Goal: Transaction & Acquisition: Subscribe to service/newsletter

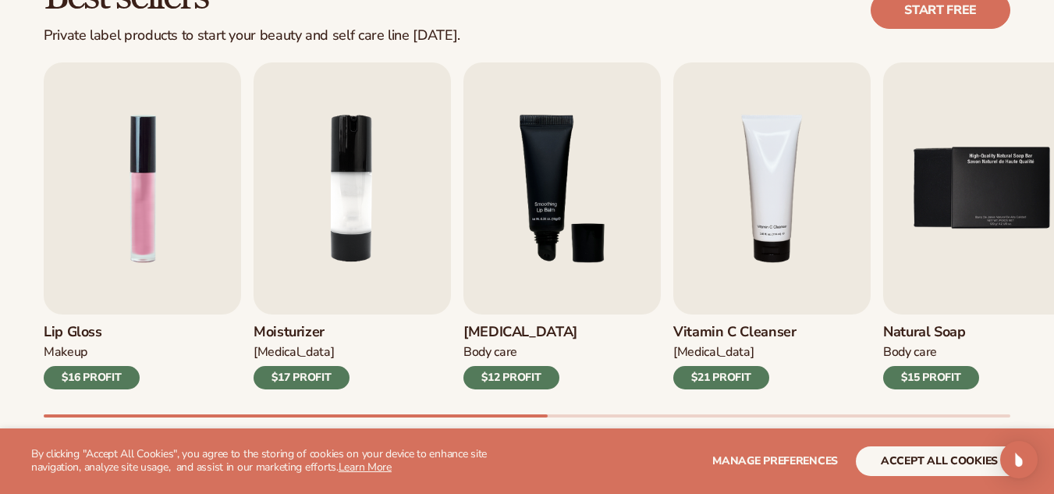
scroll to position [497, 0]
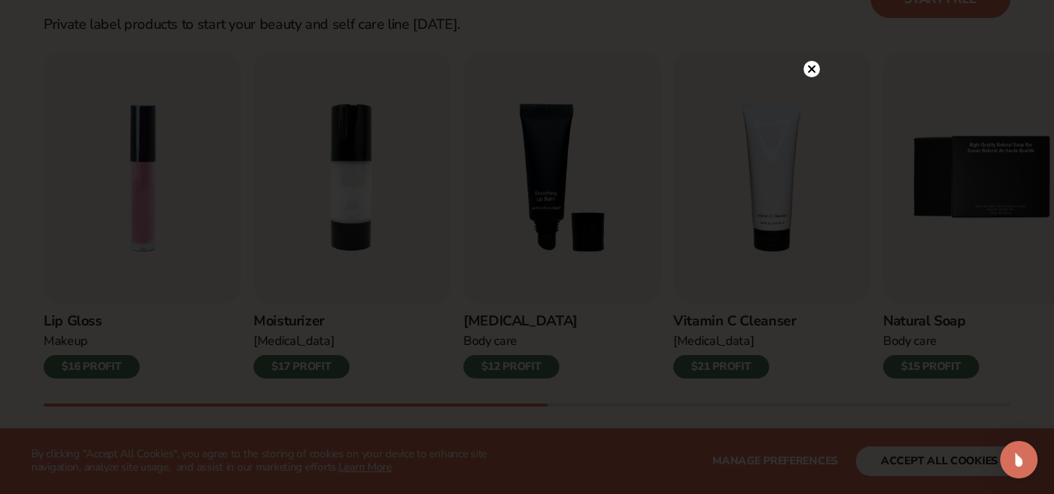
click at [817, 62] on icon at bounding box center [811, 69] width 16 height 16
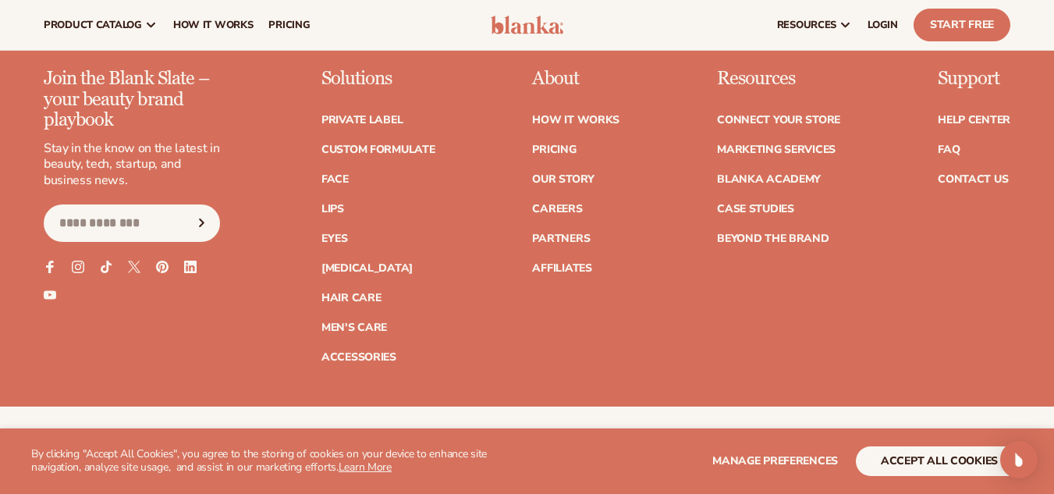
scroll to position [2634, 0]
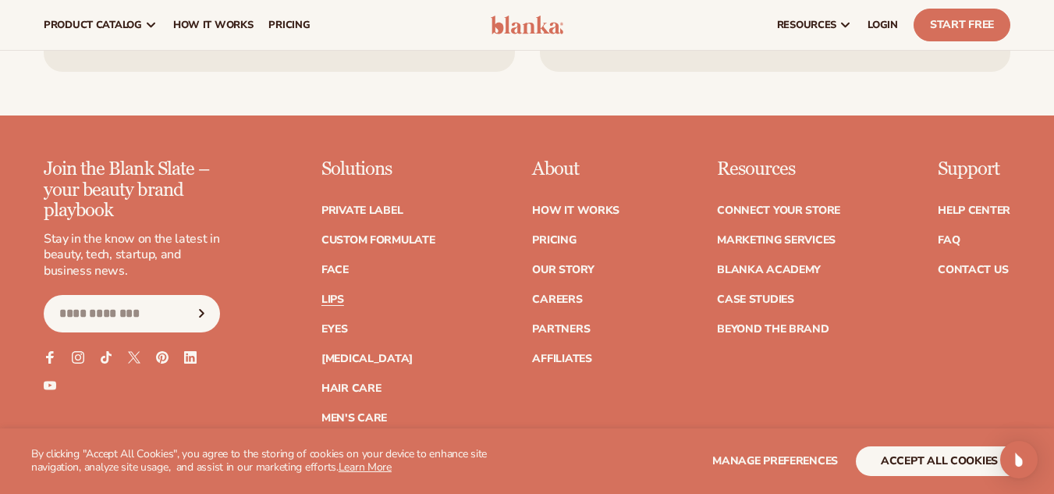
click at [339, 296] on link "Lips" at bounding box center [332, 299] width 23 height 11
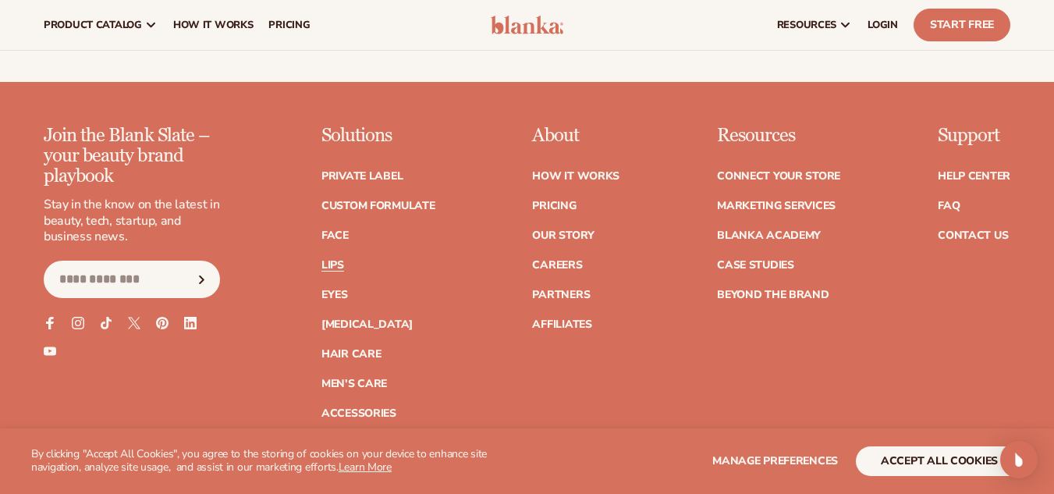
scroll to position [2909, 0]
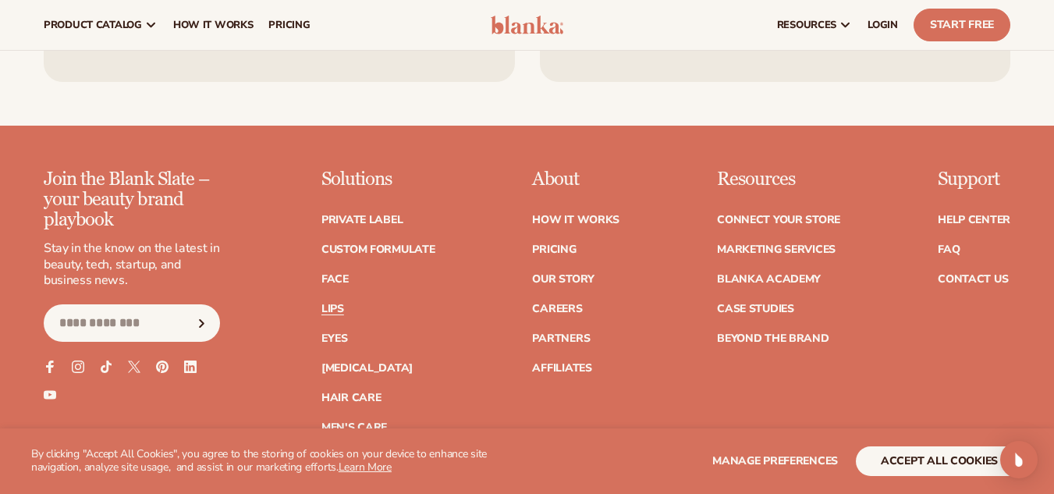
click at [185, 324] on input "Email" at bounding box center [132, 322] width 176 height 37
click at [205, 328] on span "Subscribe" at bounding box center [202, 324] width 20 height 20
type input "**********"
click at [185, 304] on button "Subscribe" at bounding box center [202, 322] width 34 height 37
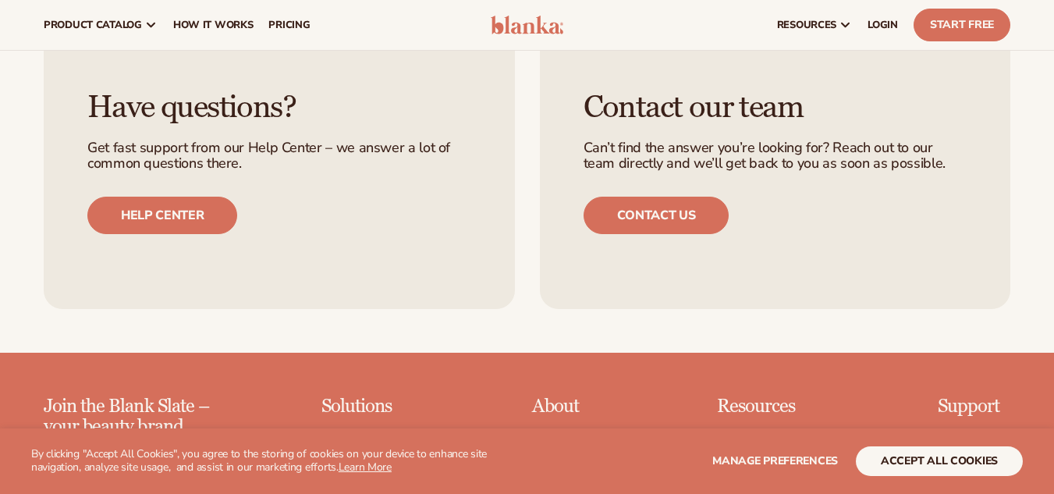
scroll to position [2725, 0]
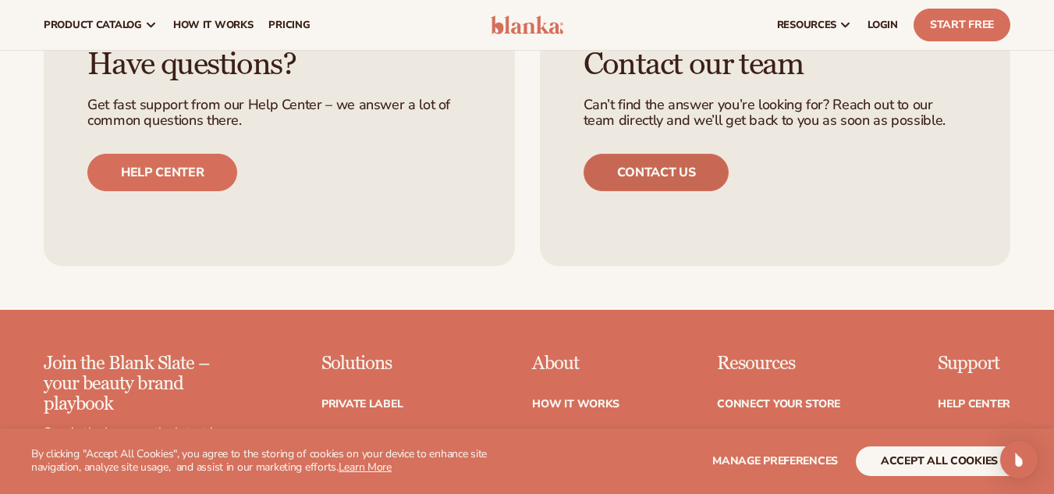
click at [648, 179] on link "Contact us" at bounding box center [656, 172] width 146 height 37
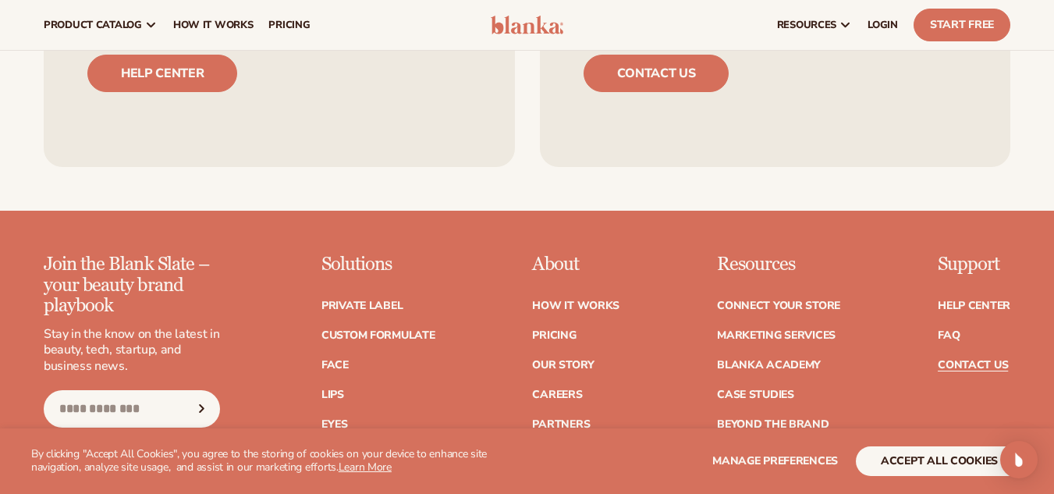
scroll to position [632, 0]
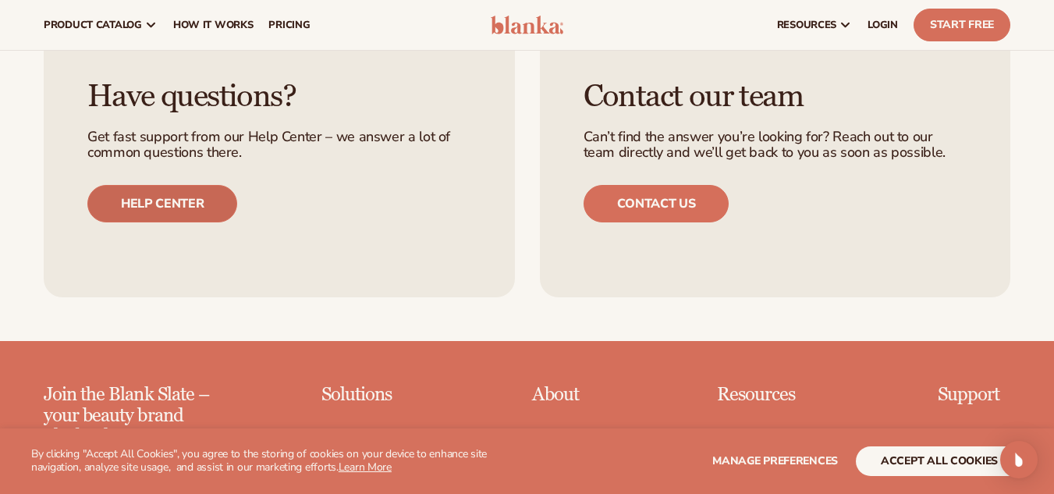
click at [153, 200] on link "Help center" at bounding box center [162, 203] width 150 height 37
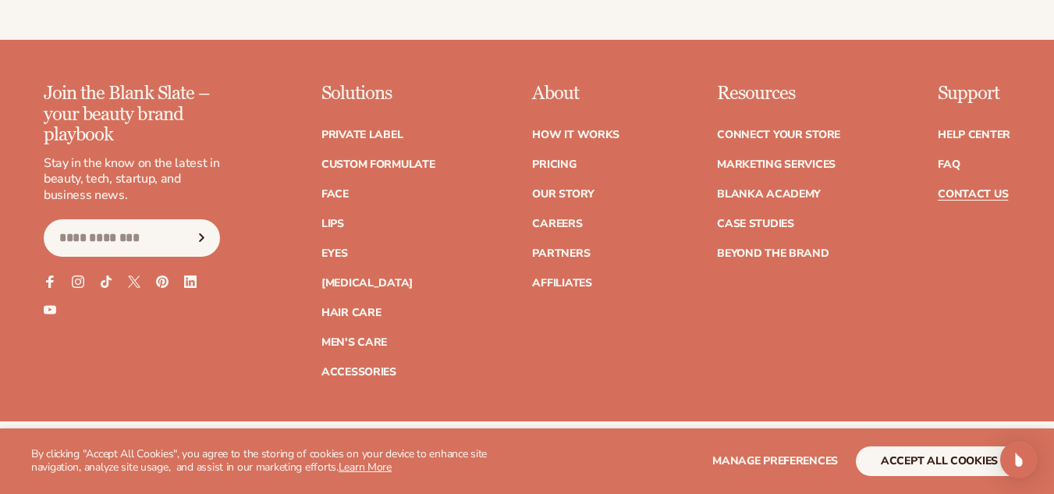
scroll to position [936, 0]
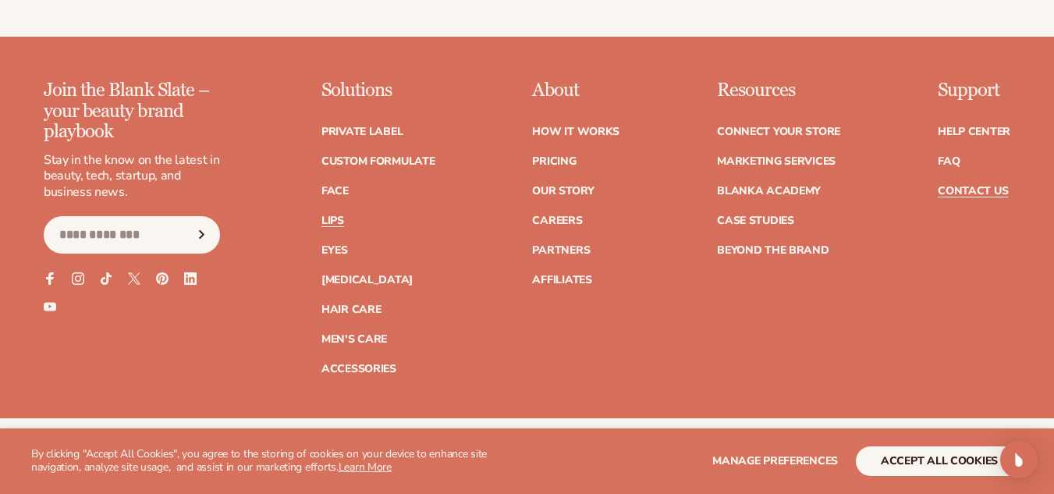
click at [332, 217] on link "Lips" at bounding box center [332, 220] width 23 height 11
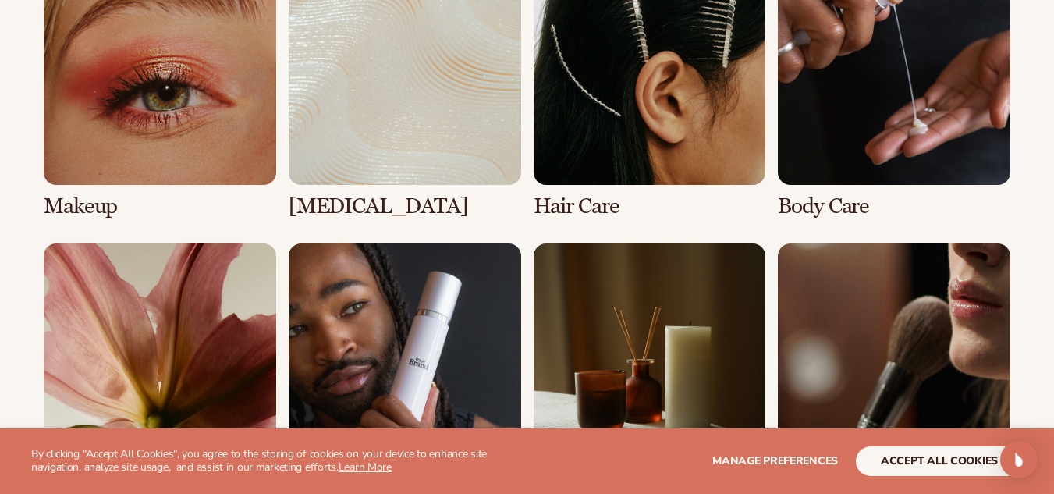
scroll to position [1165, 0]
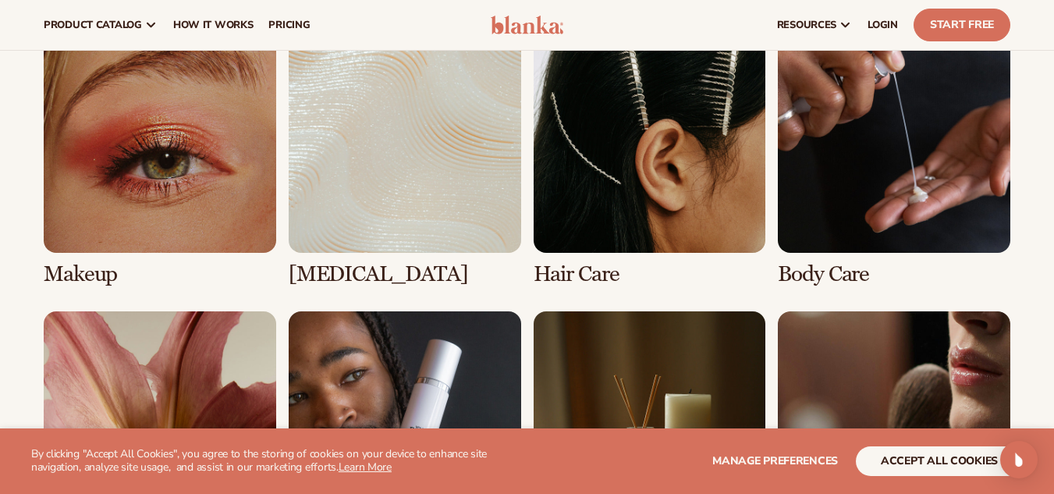
click at [93, 165] on link "1 / 8" at bounding box center [160, 153] width 232 height 266
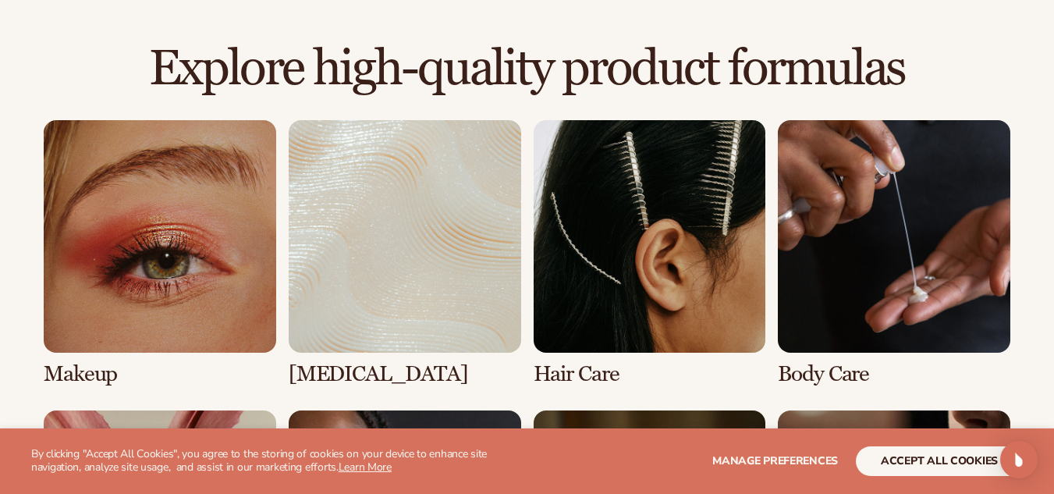
scroll to position [1048, 0]
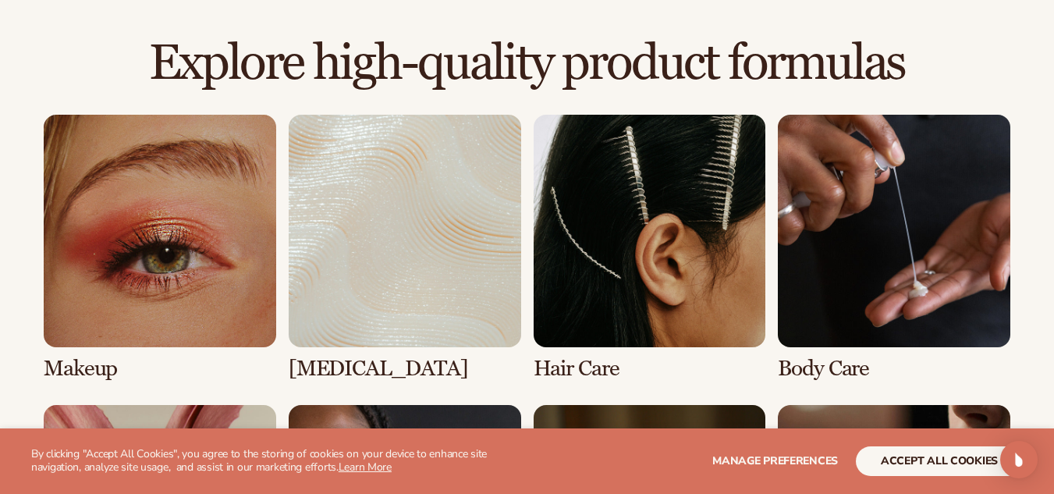
click at [107, 210] on link "1 / 8" at bounding box center [160, 248] width 232 height 266
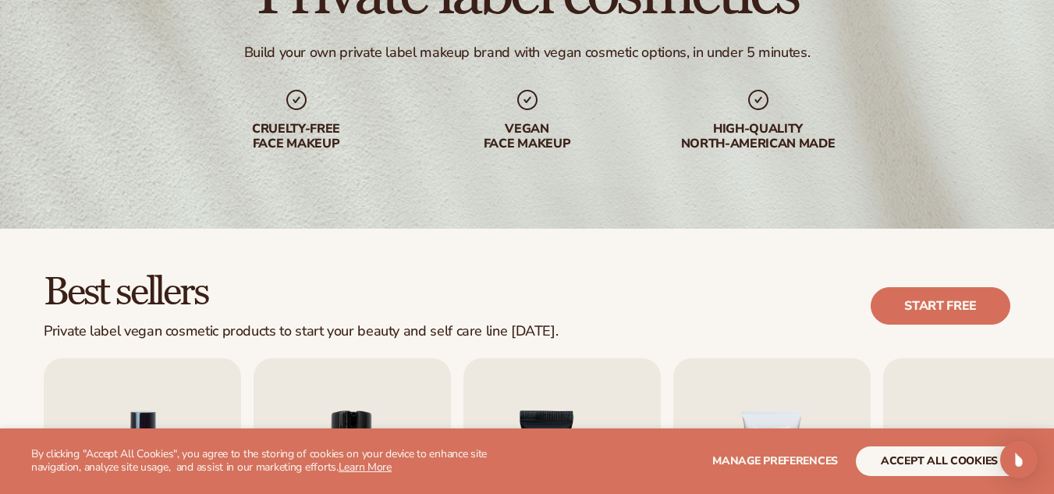
scroll to position [208, 0]
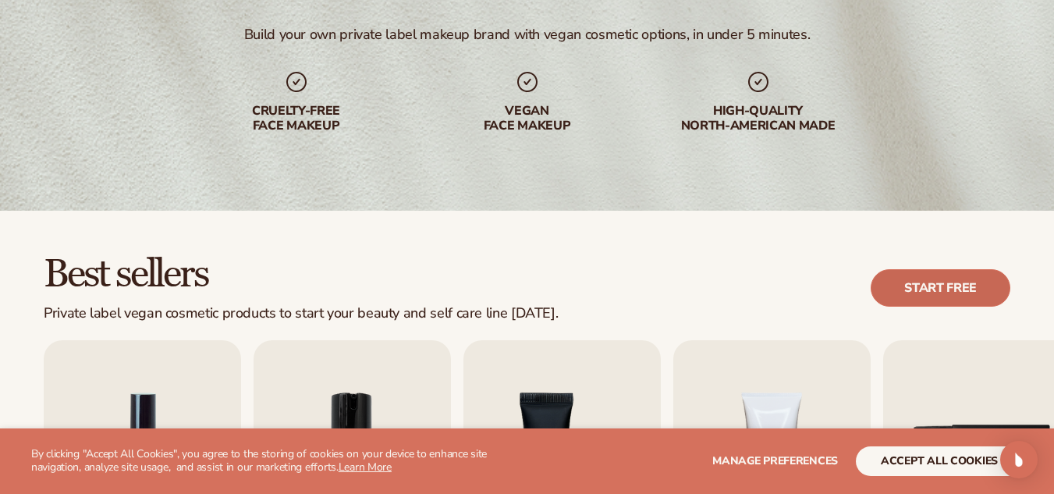
click at [931, 279] on link "Start free" at bounding box center [941, 287] width 140 height 37
